Goal: Navigation & Orientation: Find specific page/section

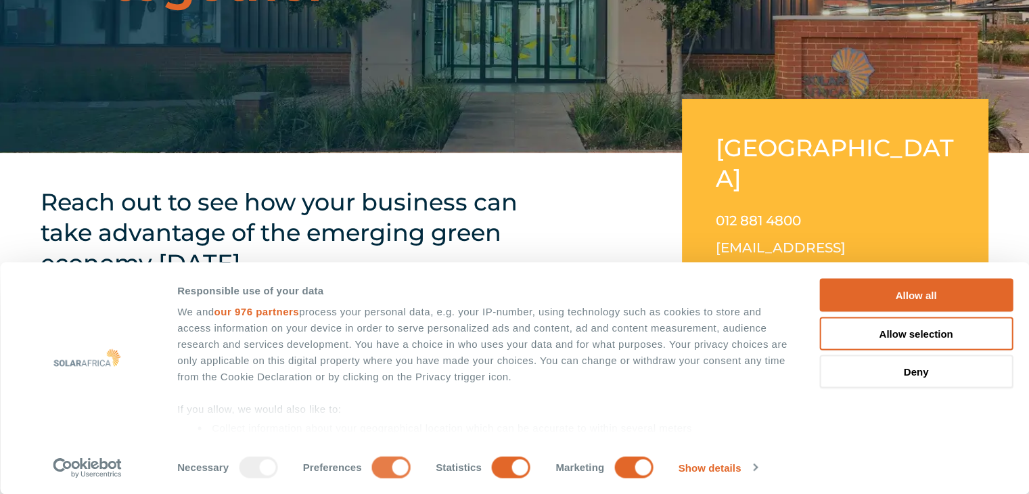
click at [372, 467] on input "Preferences" at bounding box center [391, 467] width 39 height 22
checkbox input "false"
click at [492, 471] on input "Statistics" at bounding box center [511, 467] width 39 height 22
checkbox input "false"
click at [617, 470] on input "Marketing" at bounding box center [633, 467] width 39 height 22
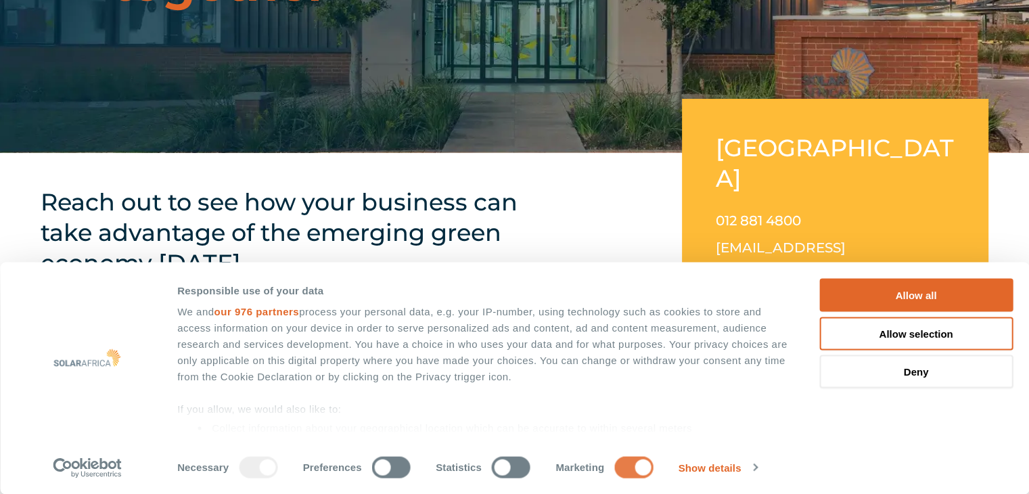
checkbox input "false"
click at [977, 333] on button "Allow selection" at bounding box center [915, 333] width 193 height 33
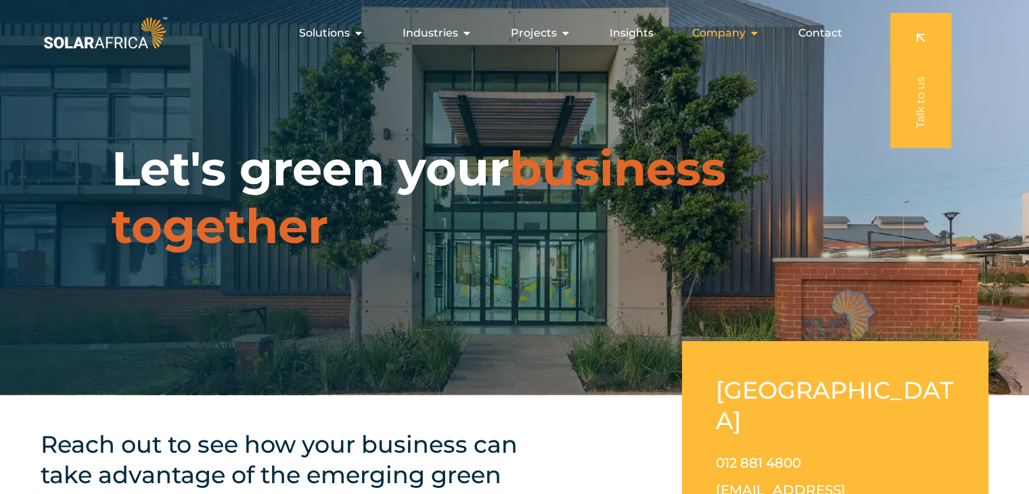
click at [754, 35] on icon "Menu" at bounding box center [754, 33] width 11 height 11
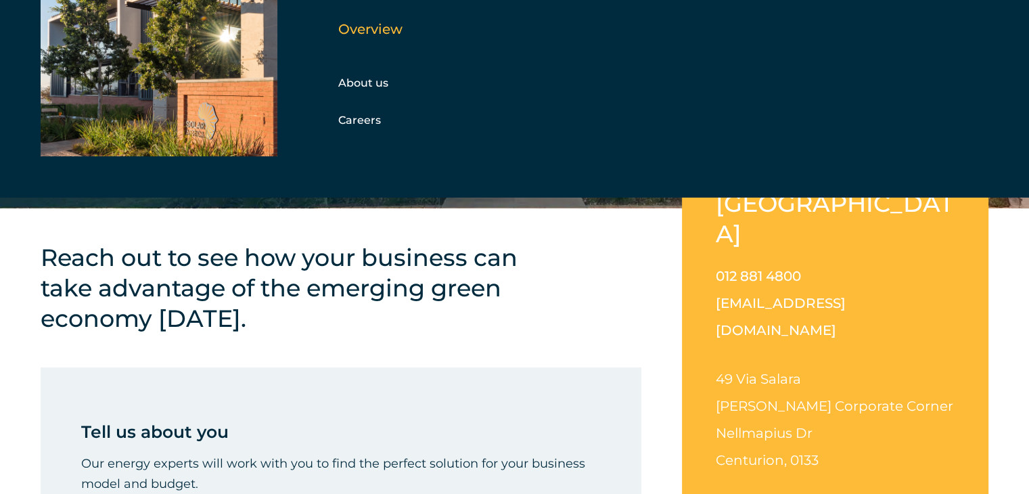
scroll to position [189, 0]
